Goal: Task Accomplishment & Management: Manage account settings

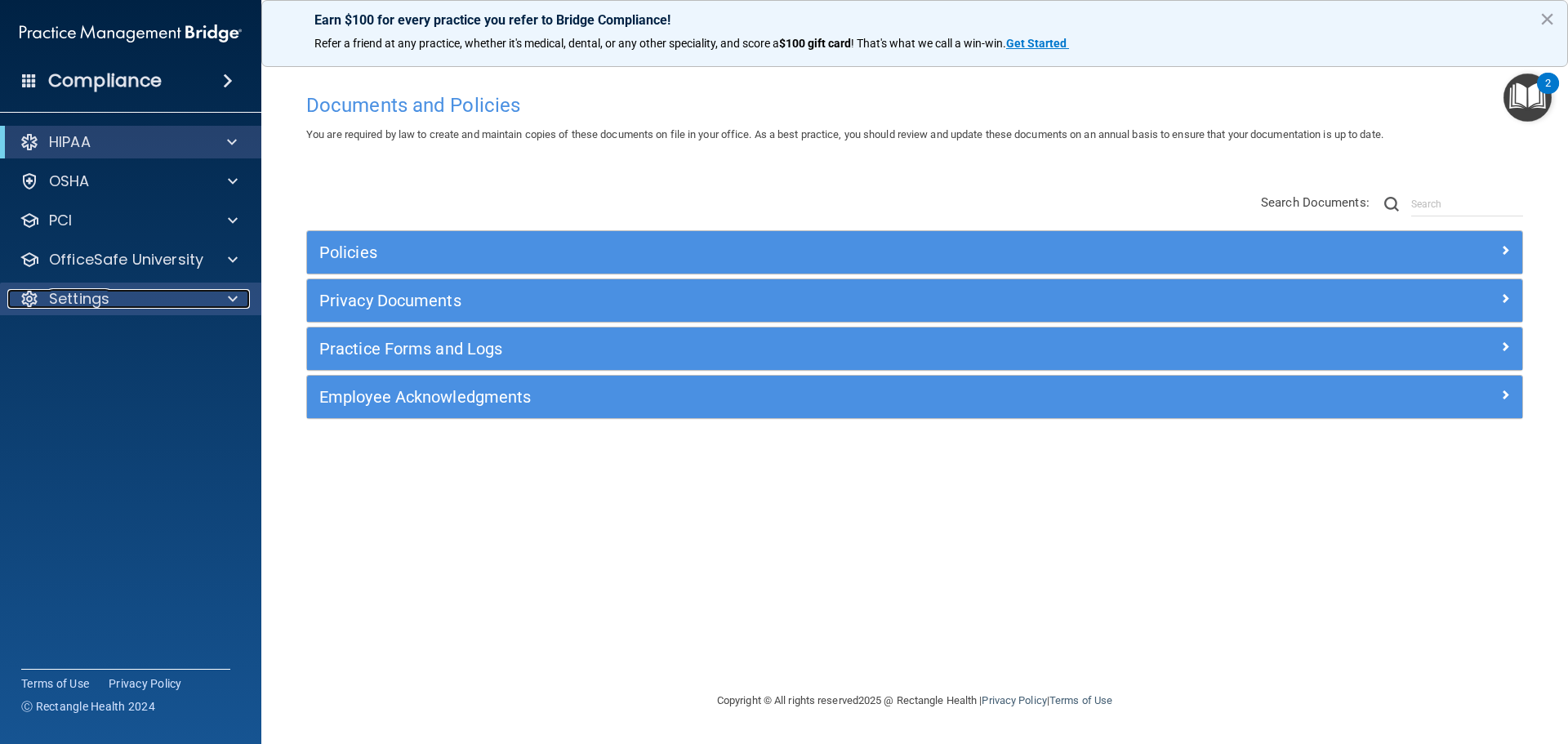
click at [87, 298] on p "Settings" at bounding box center [79, 298] width 61 height 20
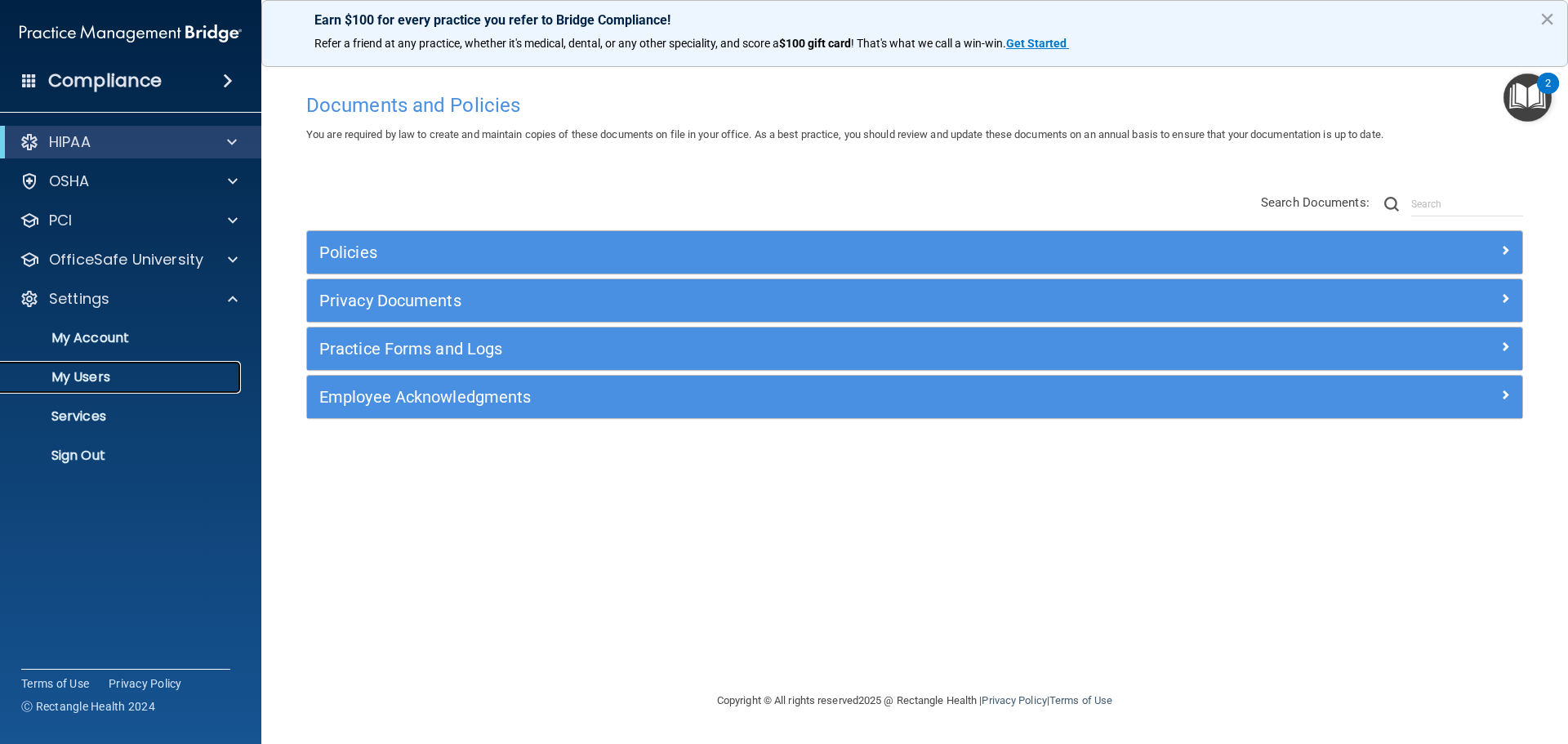
click at [89, 371] on p "My Users" at bounding box center [121, 377] width 223 height 17
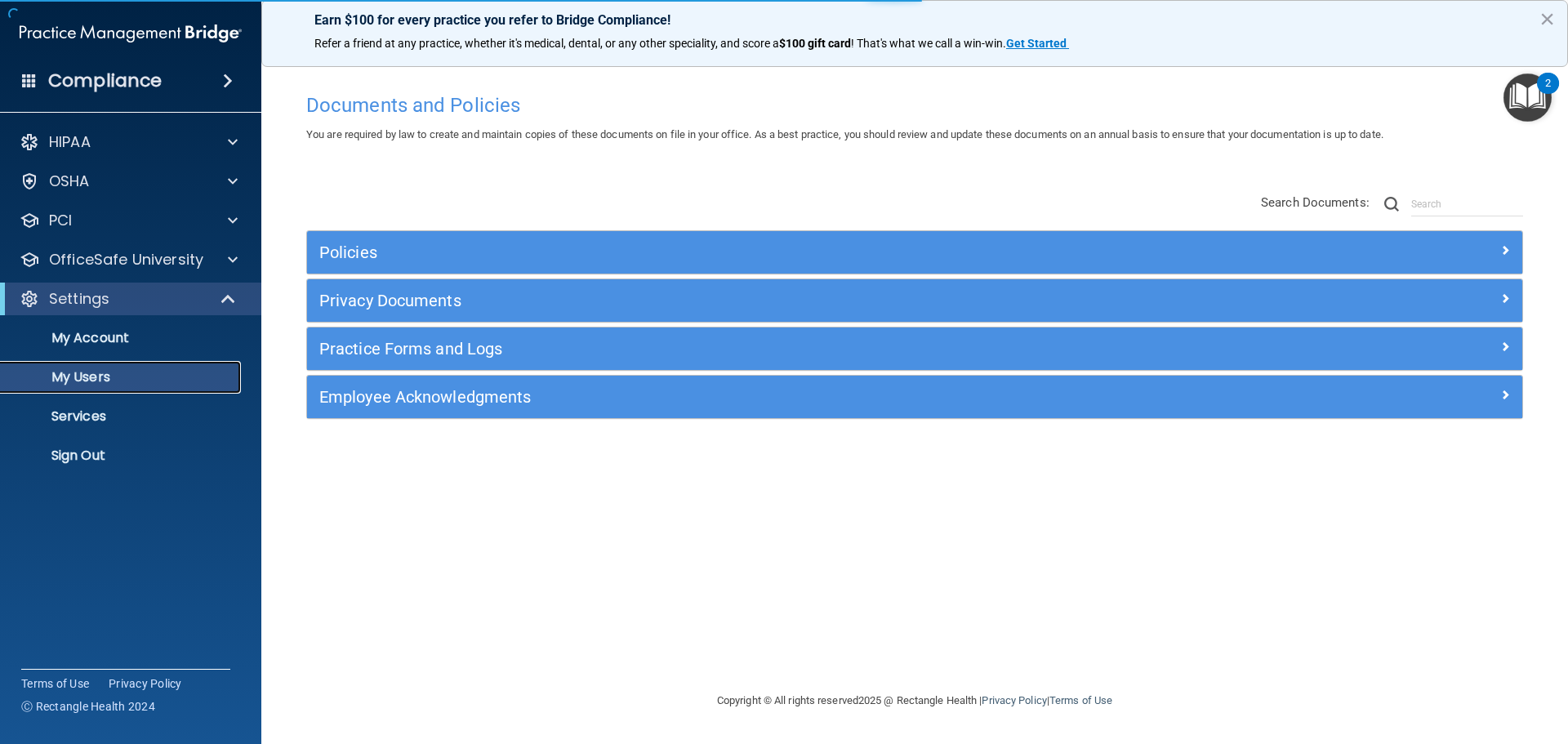
select select "20"
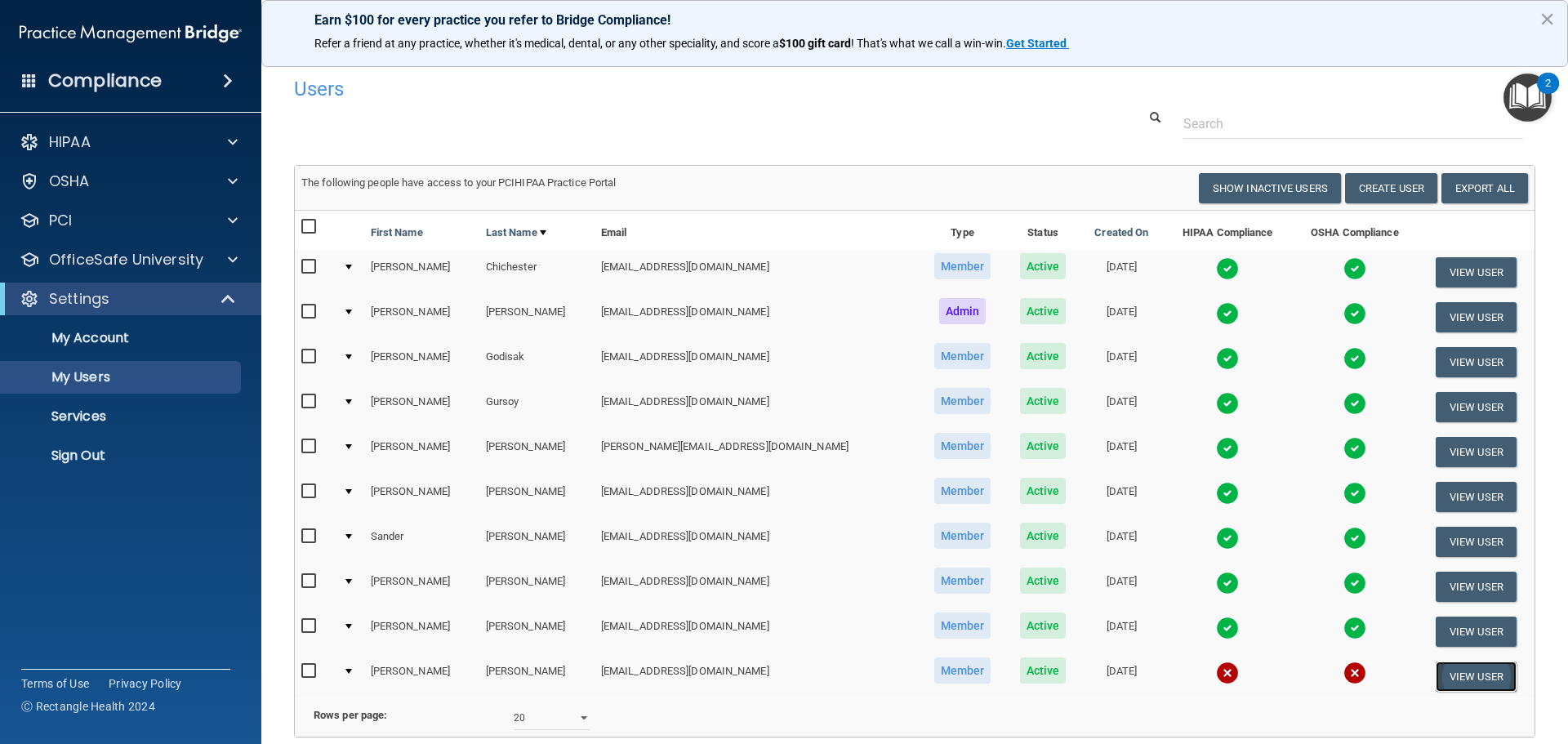
click at [1469, 672] on button "View User" at bounding box center [1476, 676] width 81 height 30
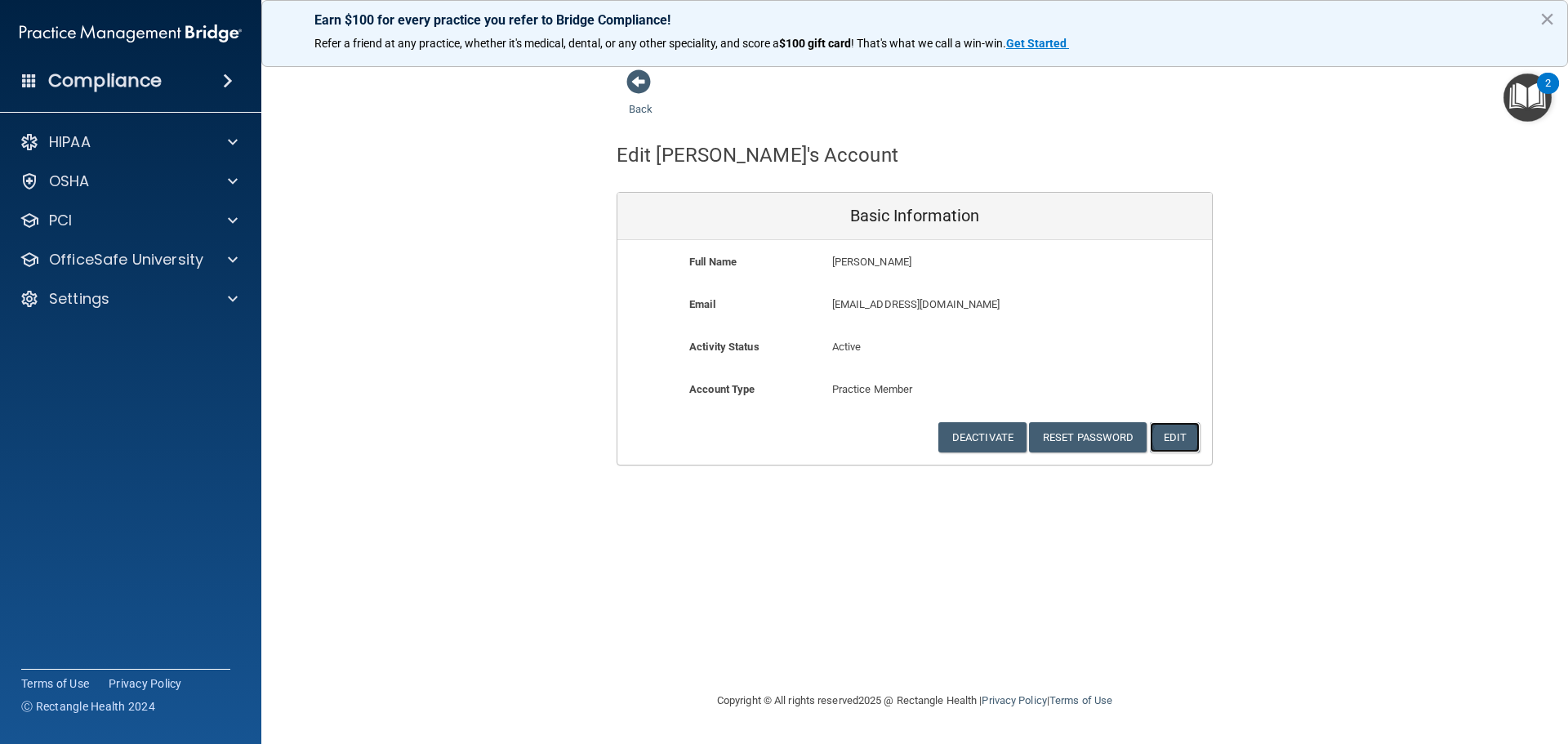
click at [1176, 429] on button "Edit" at bounding box center [1174, 437] width 49 height 30
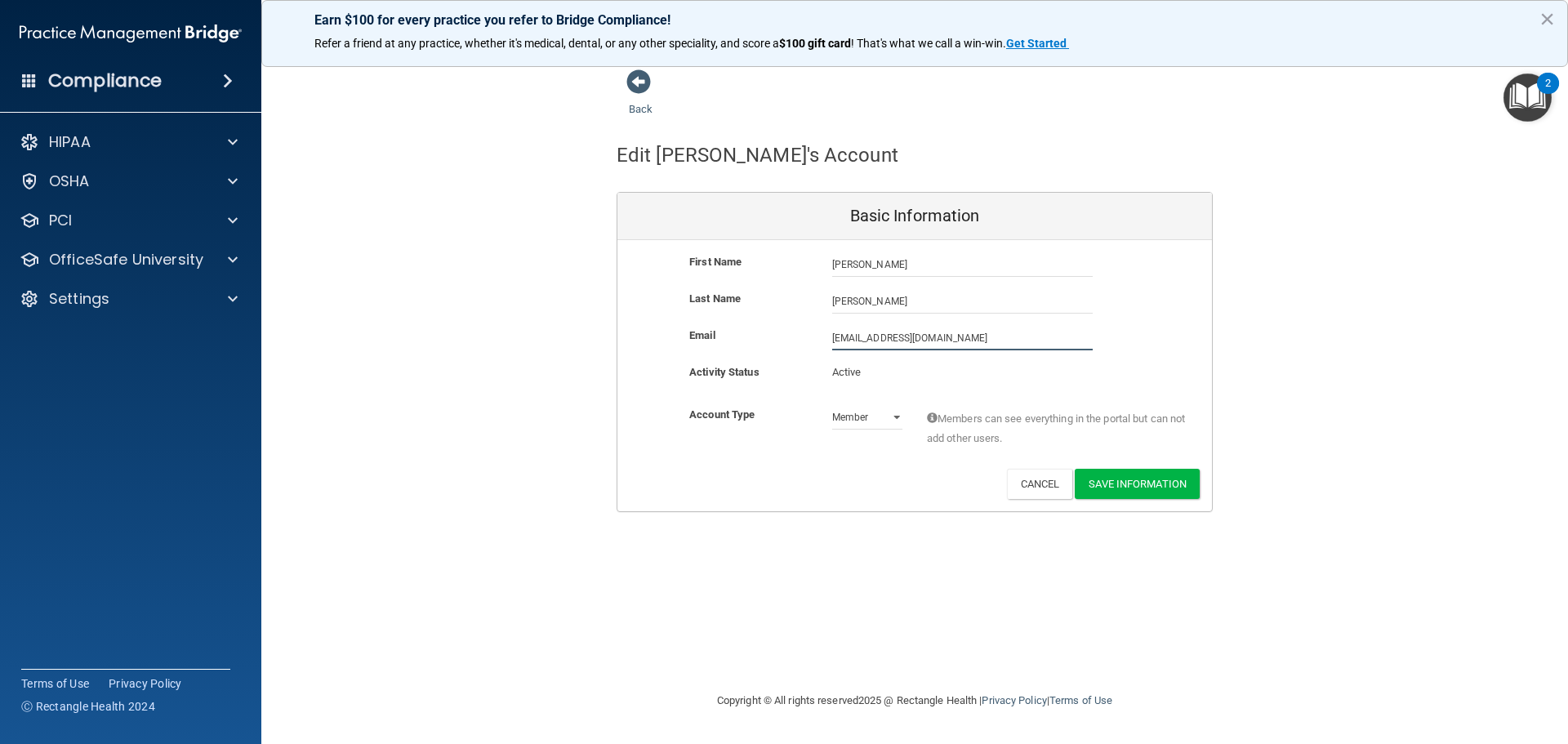
click at [833, 336] on input "[EMAIL_ADDRESS][DOMAIN_NAME]" at bounding box center [962, 338] width 261 height 24
type input "[EMAIL_ADDRESS][DOMAIN_NAME]"
click at [1117, 481] on button "Save Information" at bounding box center [1138, 487] width 125 height 30
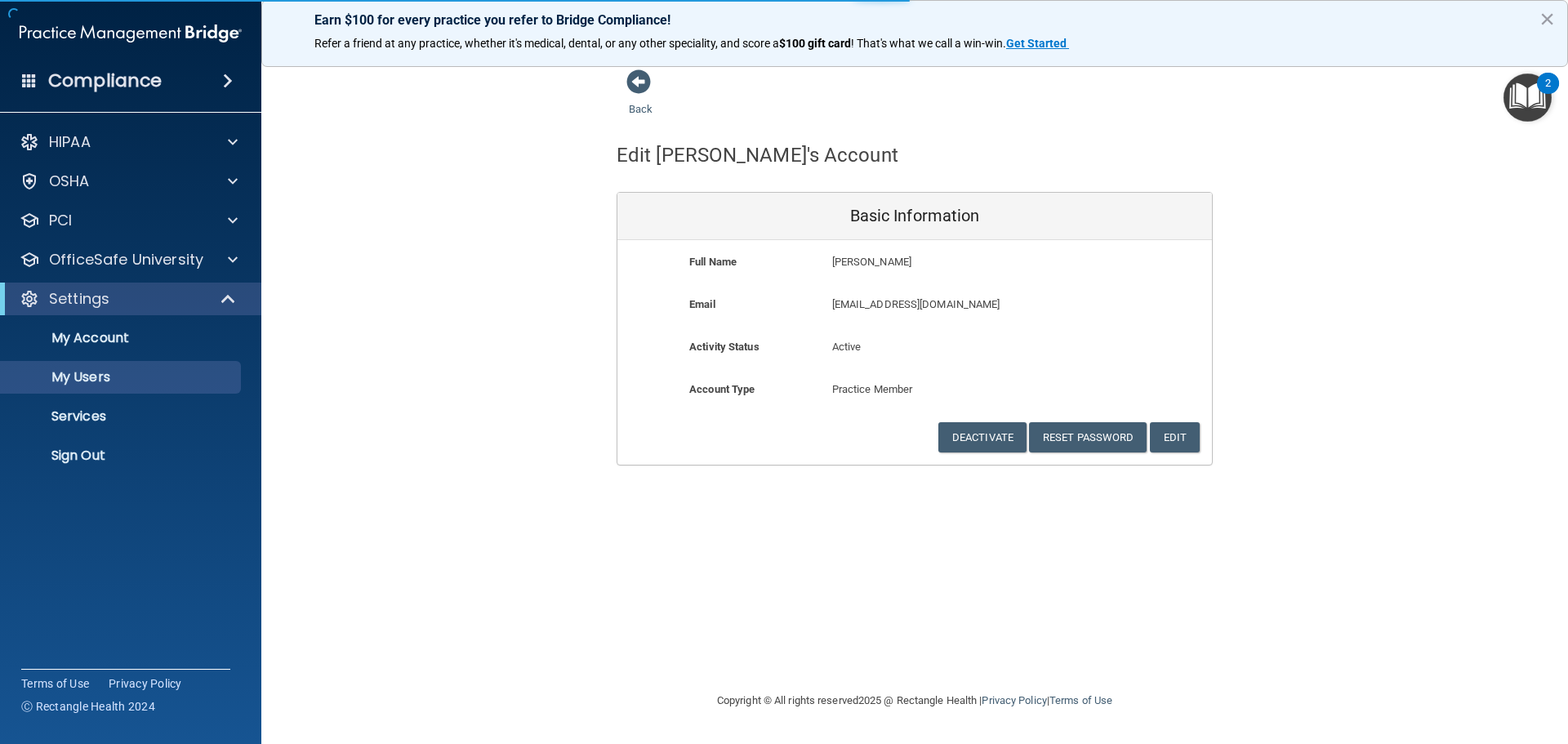
select select "20"
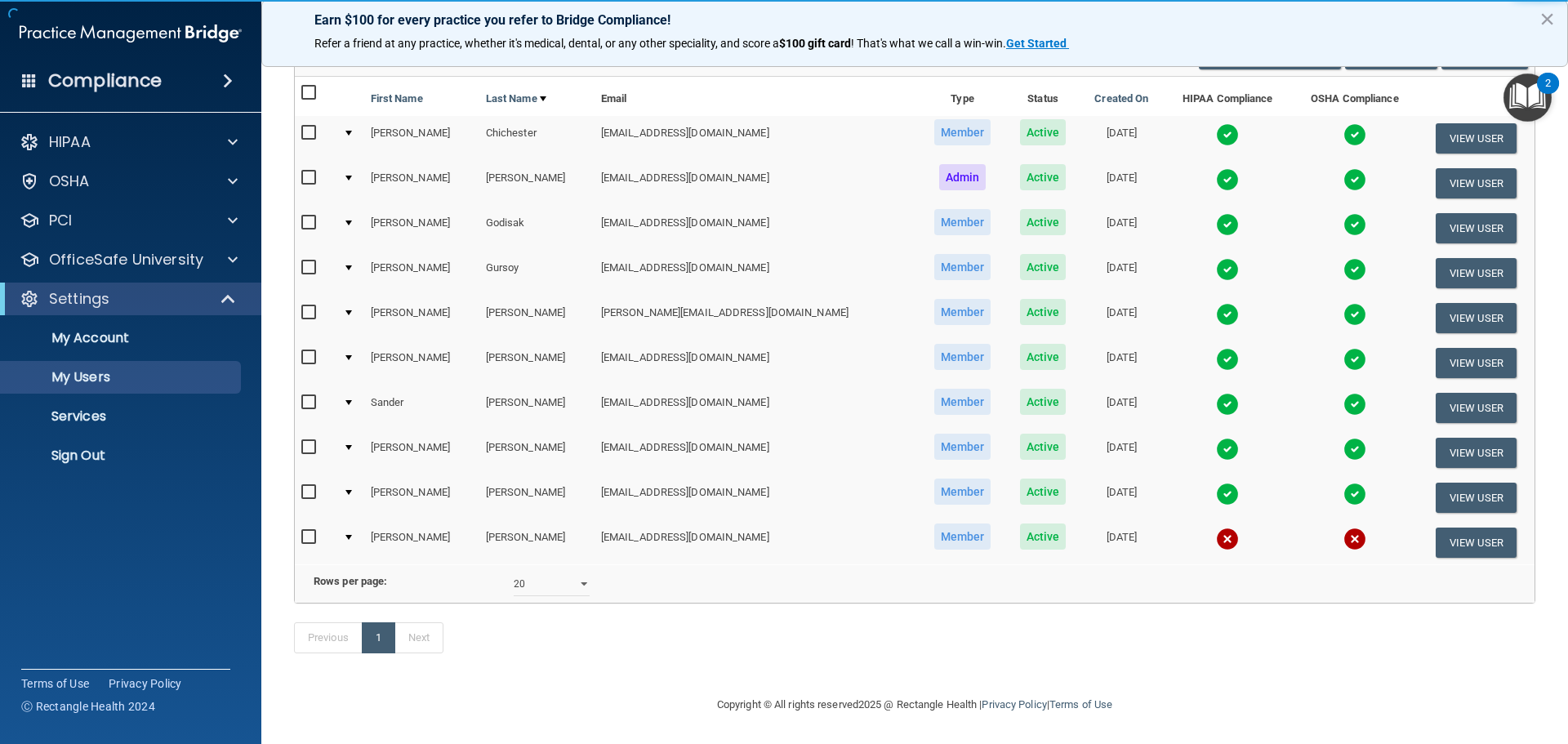
scroll to position [222, 0]
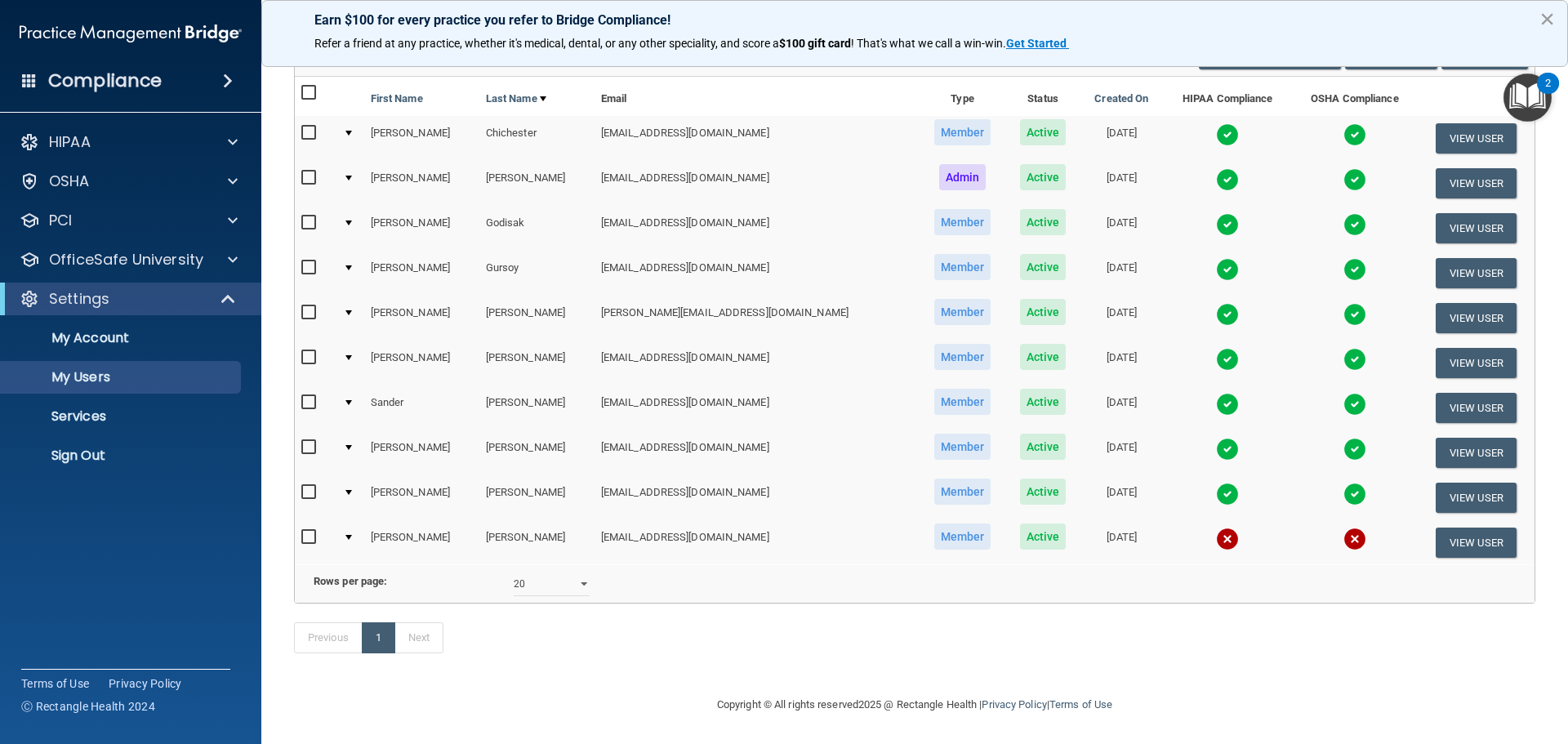
click at [1551, 18] on button "×" at bounding box center [1547, 19] width 16 height 26
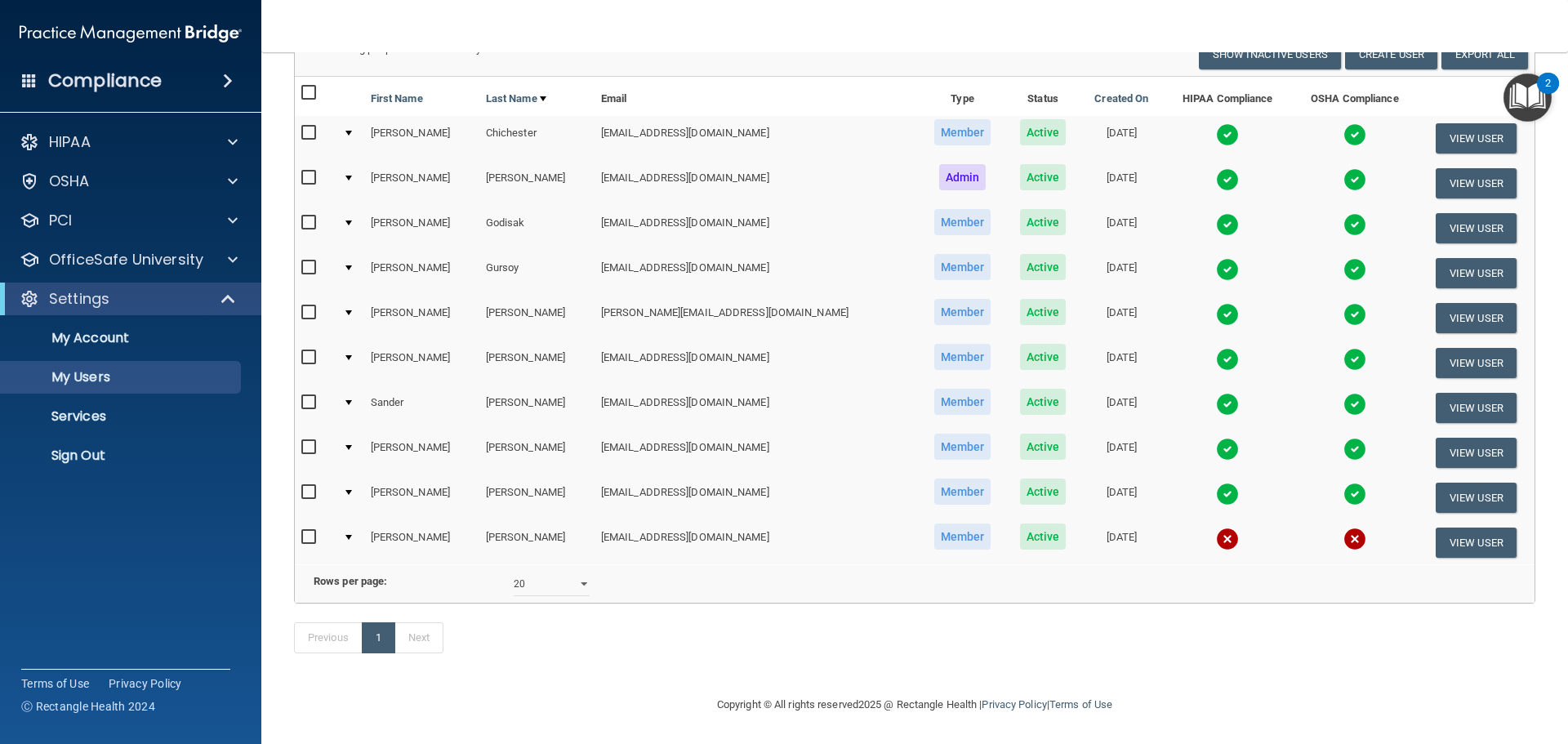
click at [308, 531] on input "checkbox" at bounding box center [310, 537] width 19 height 13
checkbox input "true"
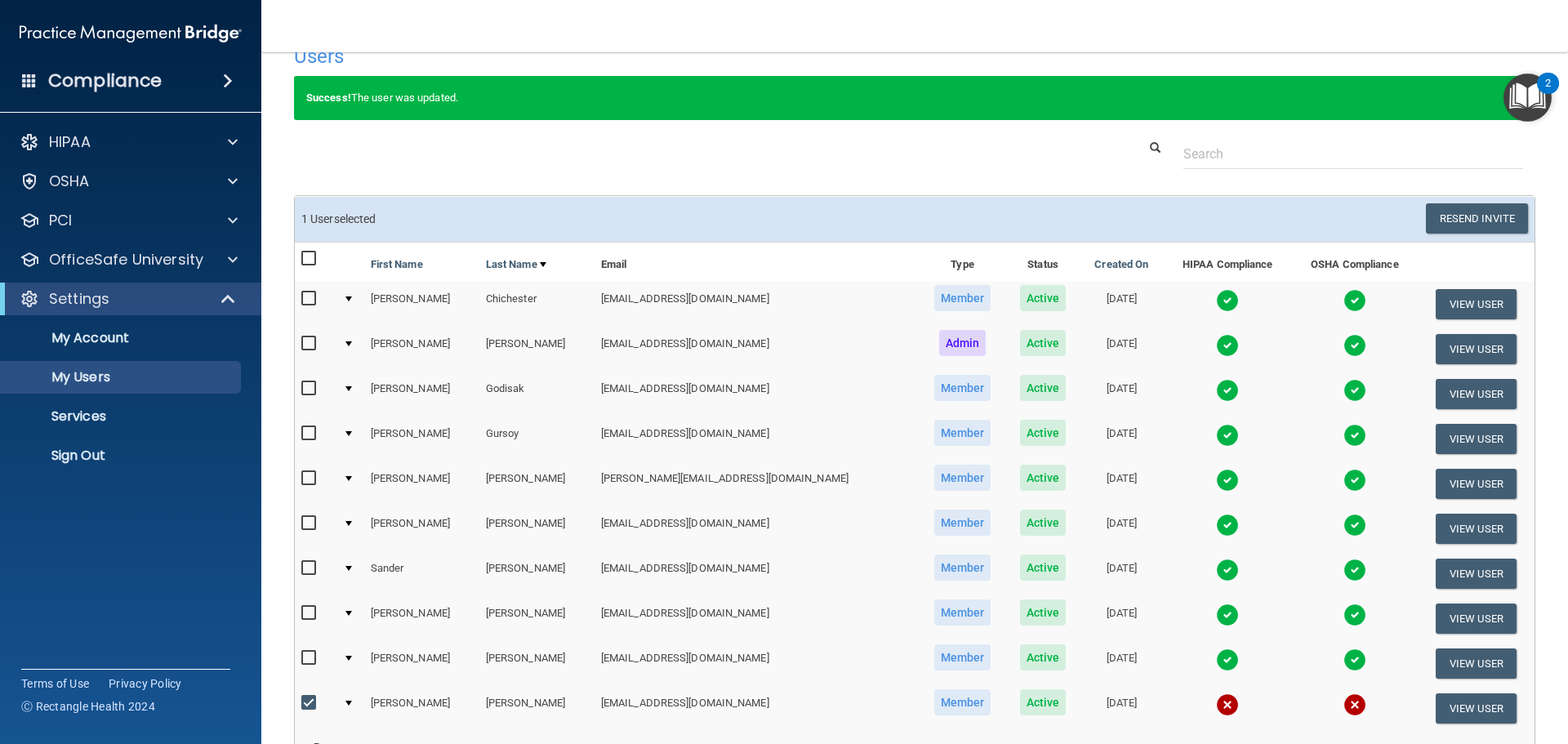
scroll to position [0, 0]
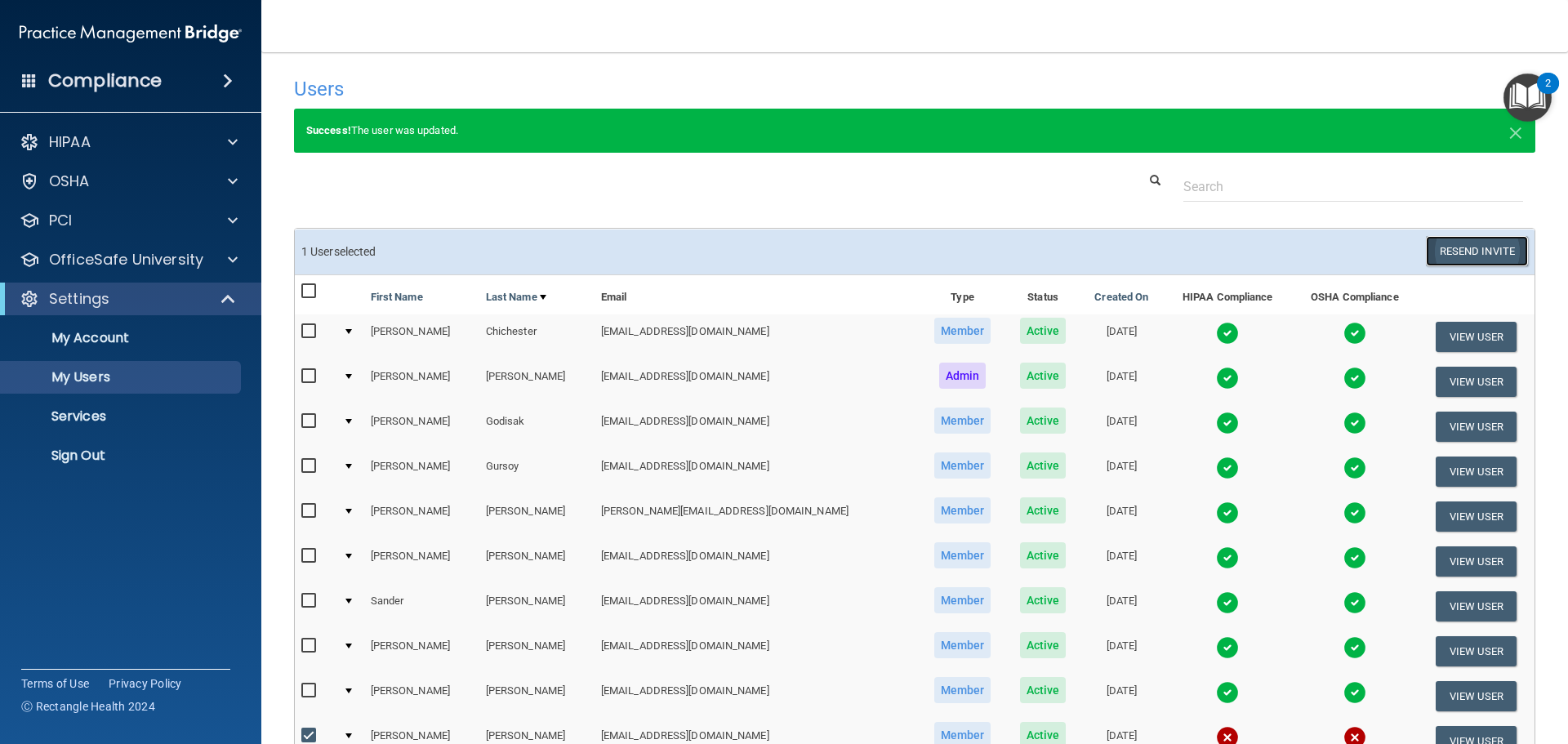
click at [1455, 249] on button "Resend Invite" at bounding box center [1478, 250] width 102 height 30
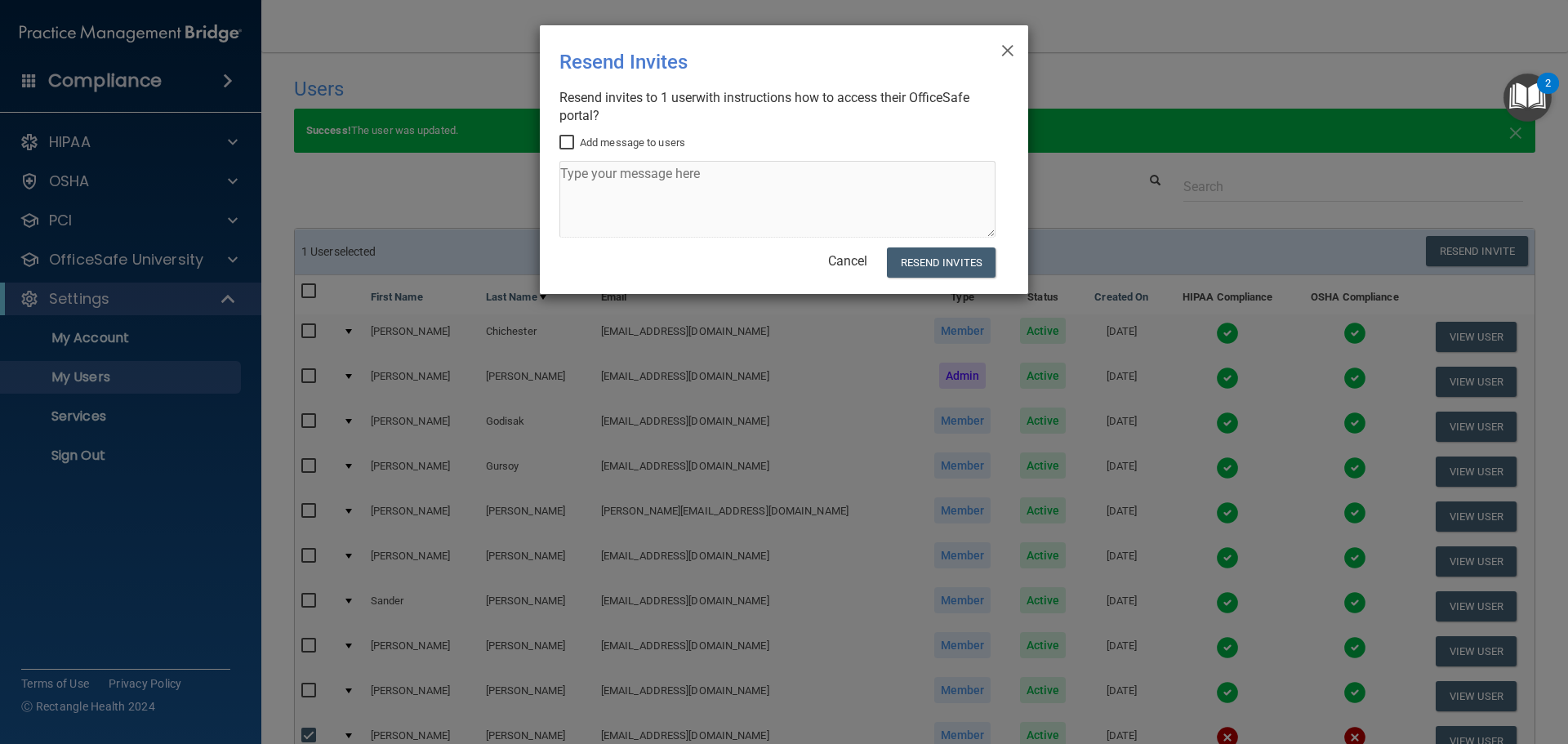
click at [563, 141] on input "Add message to users" at bounding box center [568, 142] width 19 height 13
checkbox input "true"
click at [595, 185] on textarea at bounding box center [777, 199] width 436 height 76
type textarea "Please finish the compliance slides. Thank you"
click at [917, 261] on button "Resend Invites" at bounding box center [941, 263] width 109 height 30
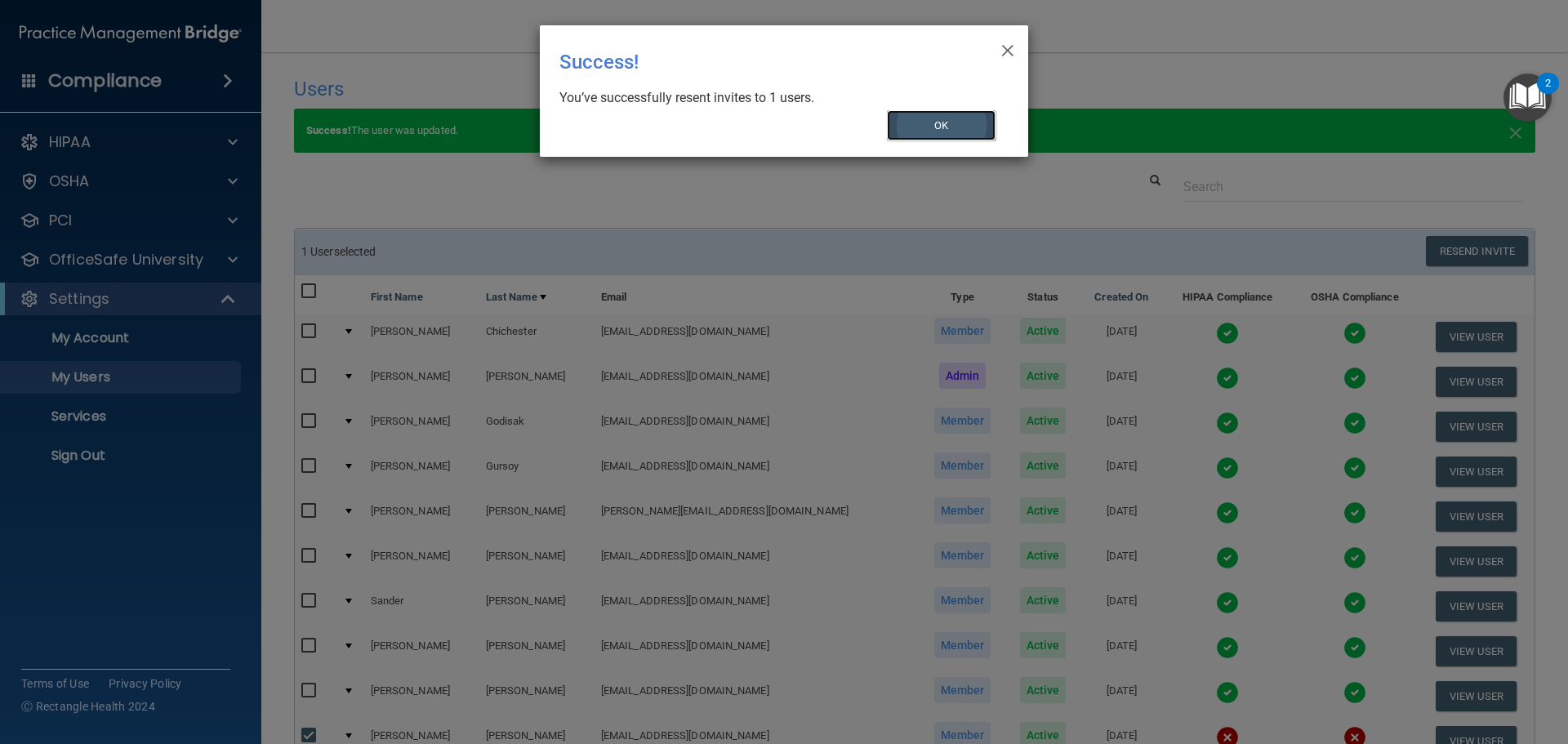
click at [946, 140] on button "OK" at bounding box center [941, 125] width 109 height 30
